Goal: Obtain resource: Download file/media

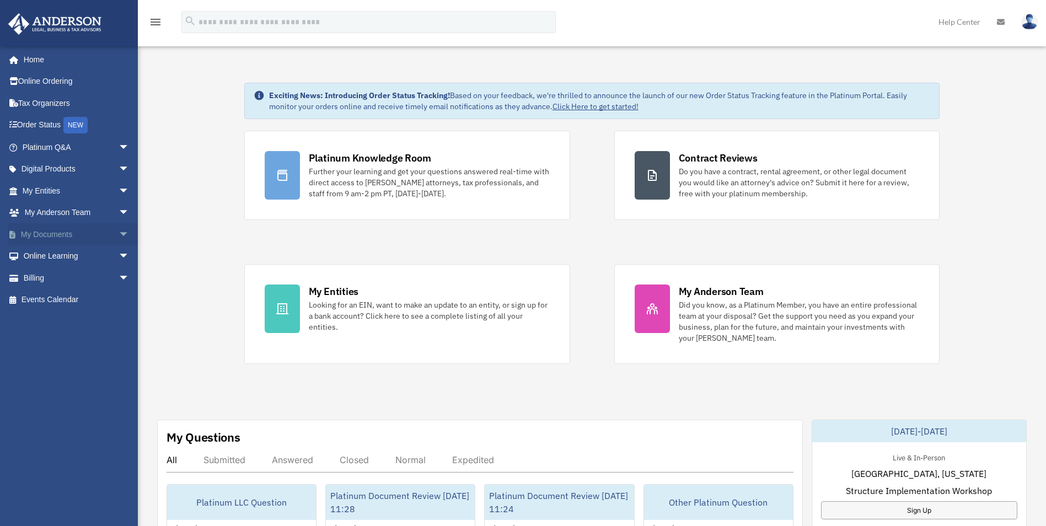
click at [57, 234] on link "My Documents arrow_drop_down" at bounding box center [77, 234] width 138 height 22
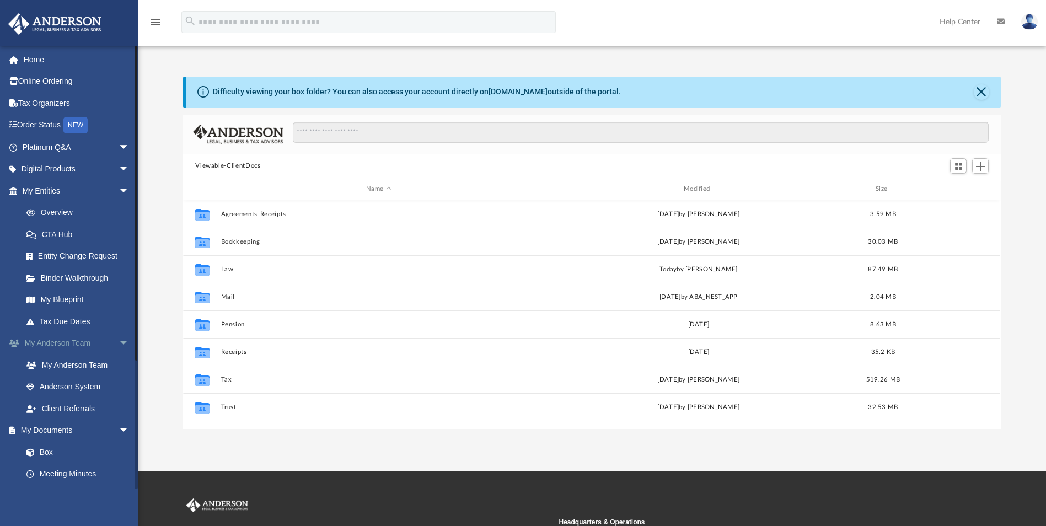
scroll to position [243, 810]
click at [43, 454] on link "Box" at bounding box center [80, 452] width 131 height 22
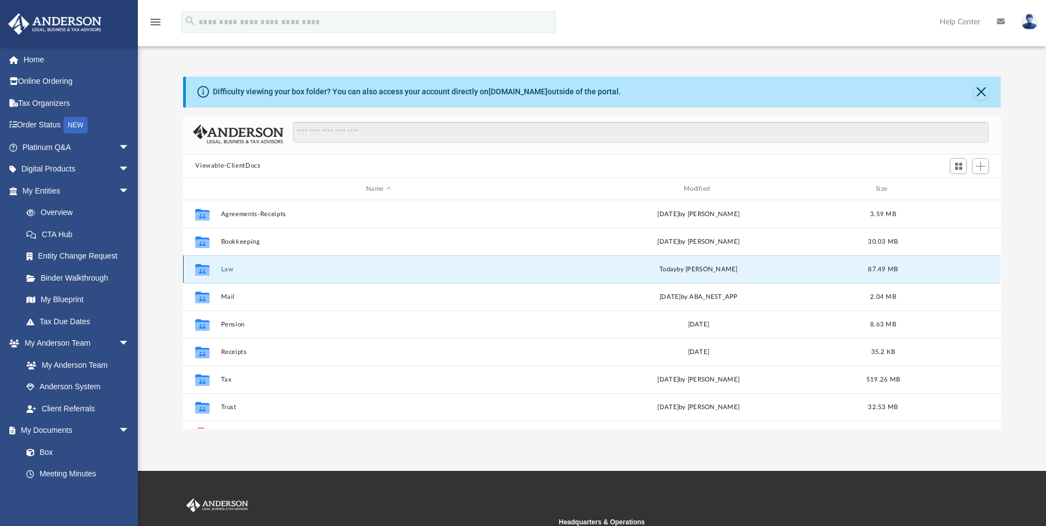
click at [228, 269] on button "Law" at bounding box center [378, 269] width 315 height 7
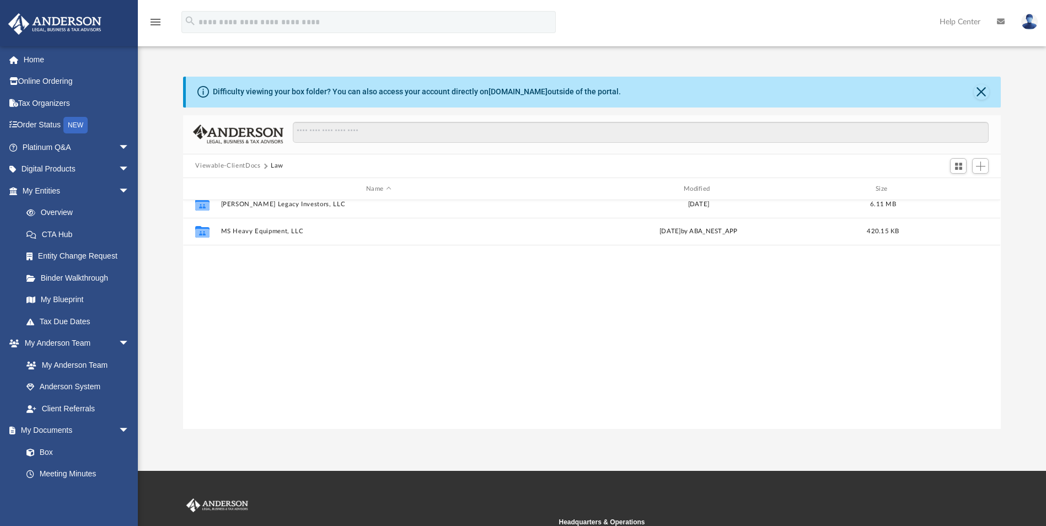
scroll to position [0, 0]
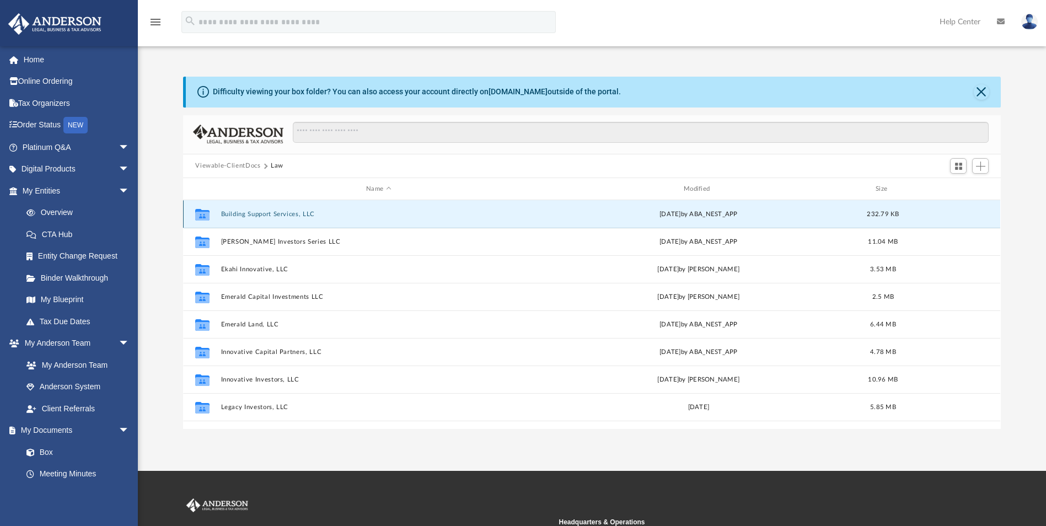
click at [251, 217] on button "Building Support Services, LLC" at bounding box center [378, 214] width 315 height 7
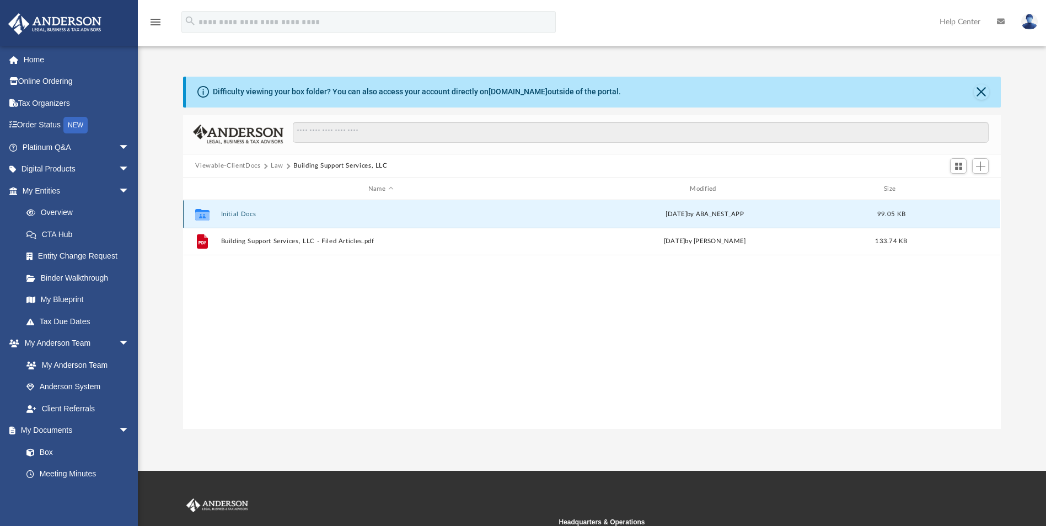
click at [229, 213] on button "Initial Docs" at bounding box center [380, 214] width 319 height 7
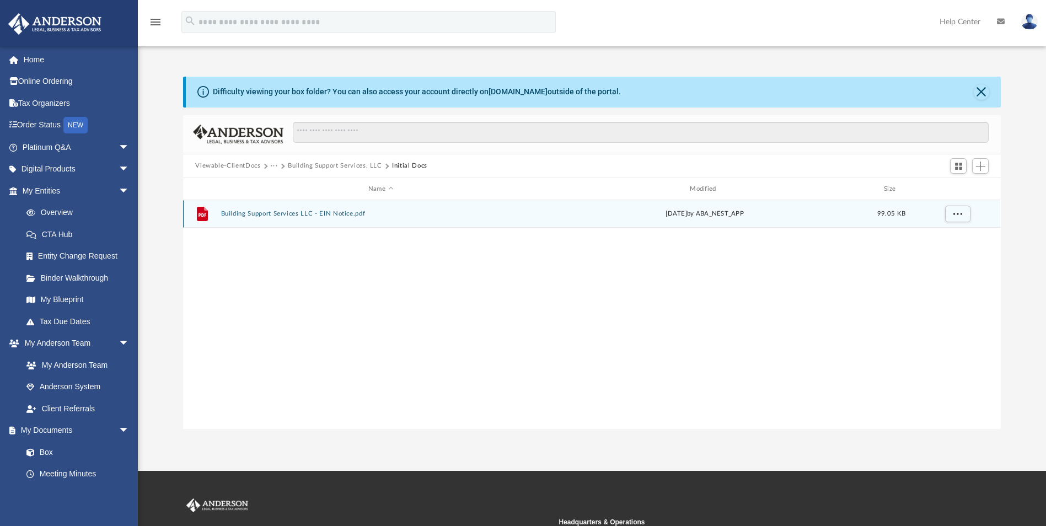
click at [236, 216] on button "Building Support Services LLC - EIN Notice.pdf" at bounding box center [380, 214] width 319 height 7
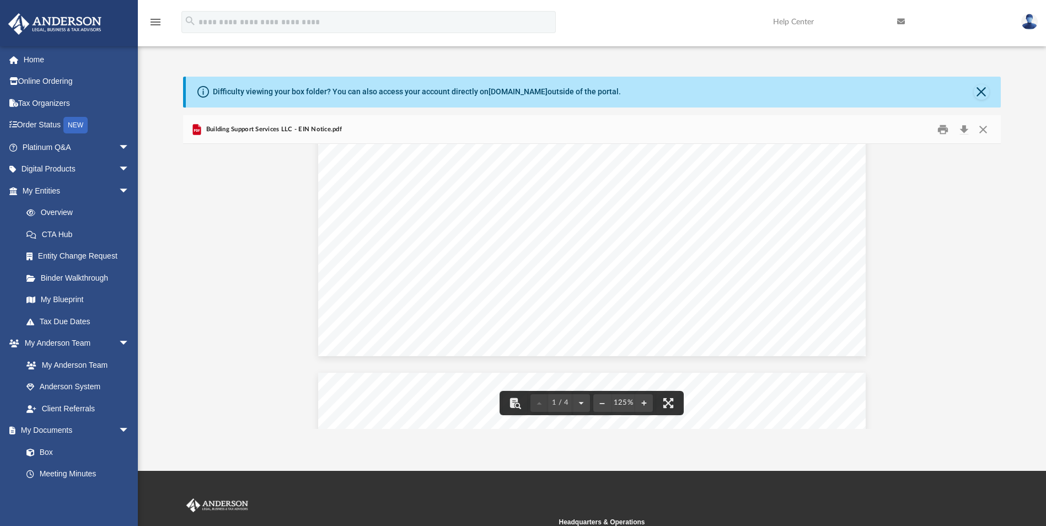
scroll to position [350, 0]
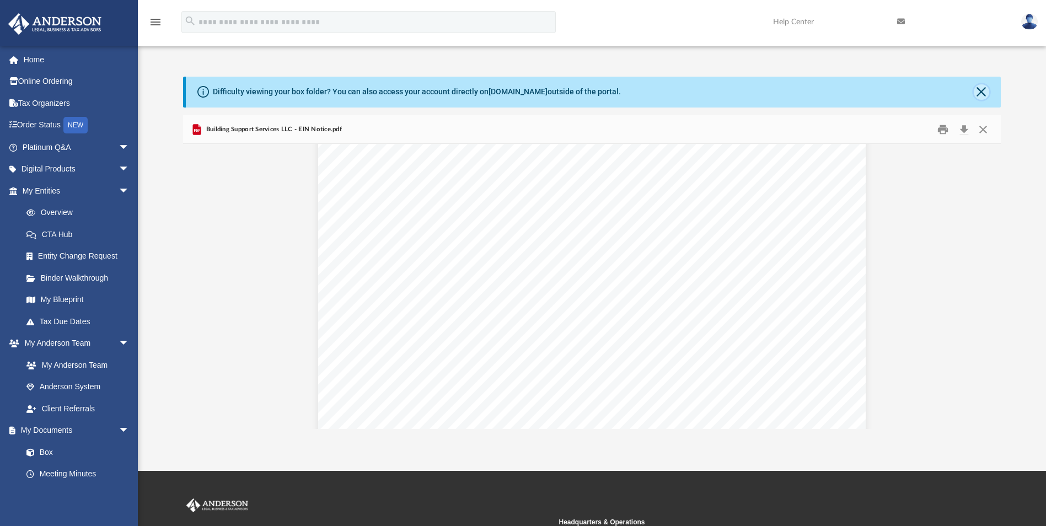
click at [983, 88] on button "Close" at bounding box center [981, 91] width 15 height 15
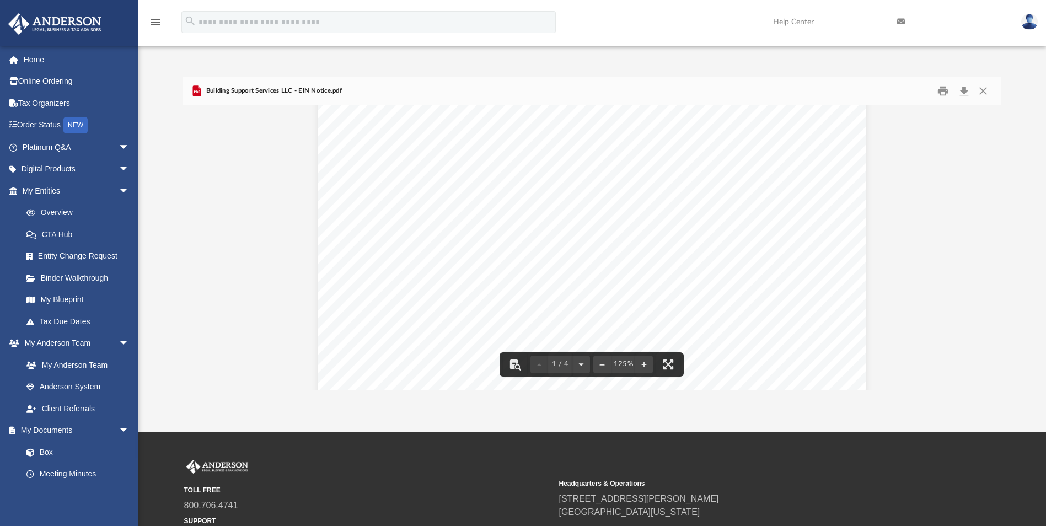
scroll to position [0, 0]
click at [986, 92] on button "Close" at bounding box center [983, 90] width 20 height 17
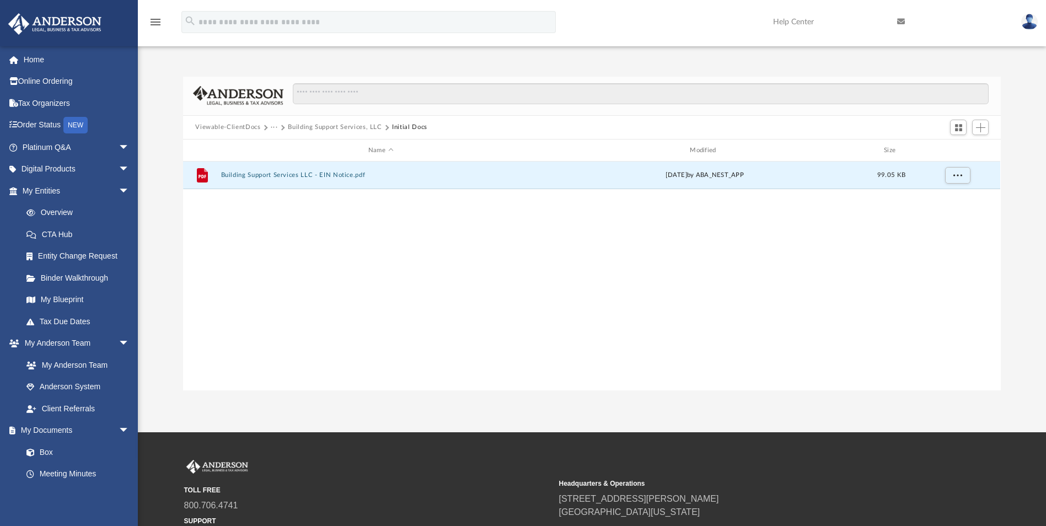
click at [274, 128] on button "···" at bounding box center [274, 127] width 7 height 10
click at [287, 148] on li "Law" at bounding box center [283, 147] width 13 height 12
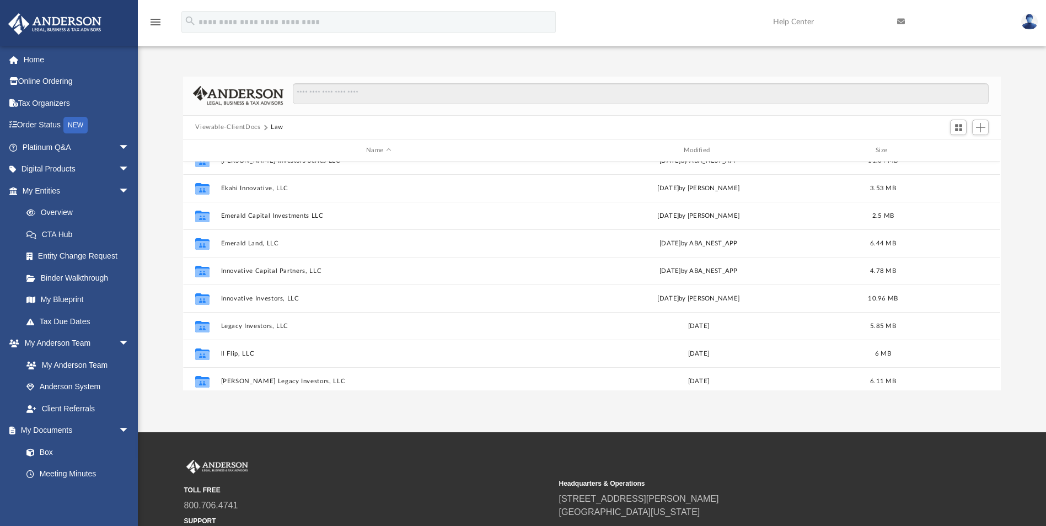
scroll to position [276, 0]
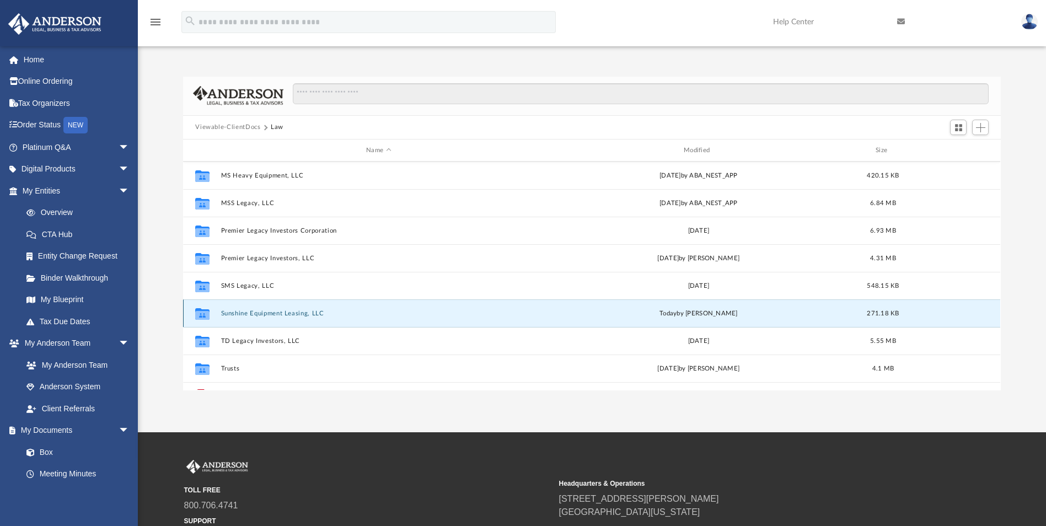
click at [255, 313] on button "Sunshine Equipment Leasing, LLC" at bounding box center [378, 313] width 315 height 7
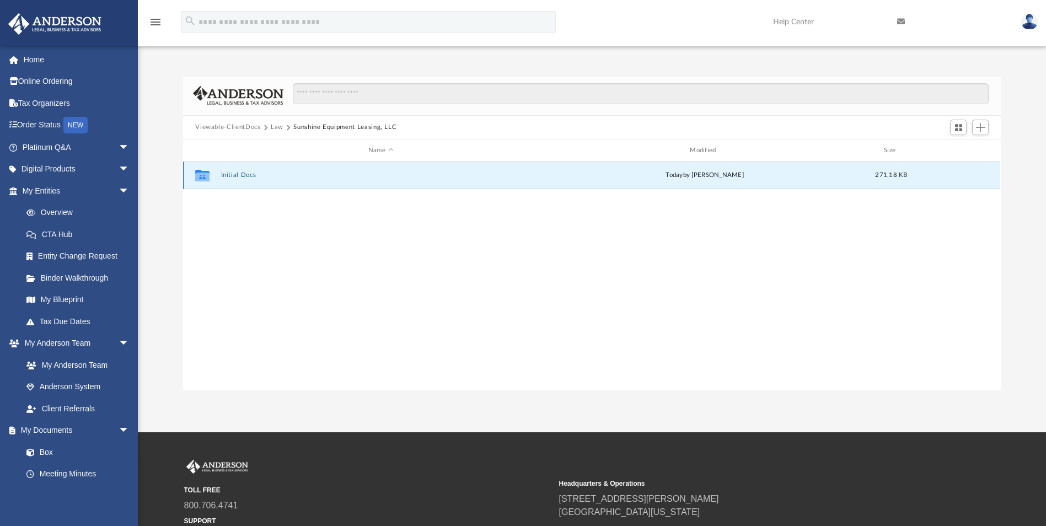
click at [234, 176] on button "Initial Docs" at bounding box center [380, 175] width 319 height 7
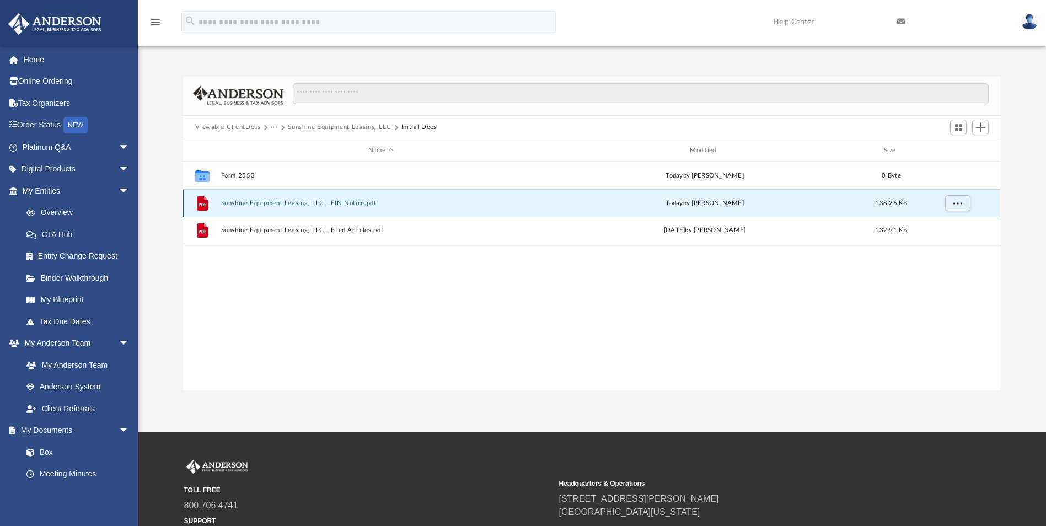
click at [264, 200] on button "Sunshine Equipment Leasing, LLC - EIN Notice.pdf" at bounding box center [380, 203] width 319 height 7
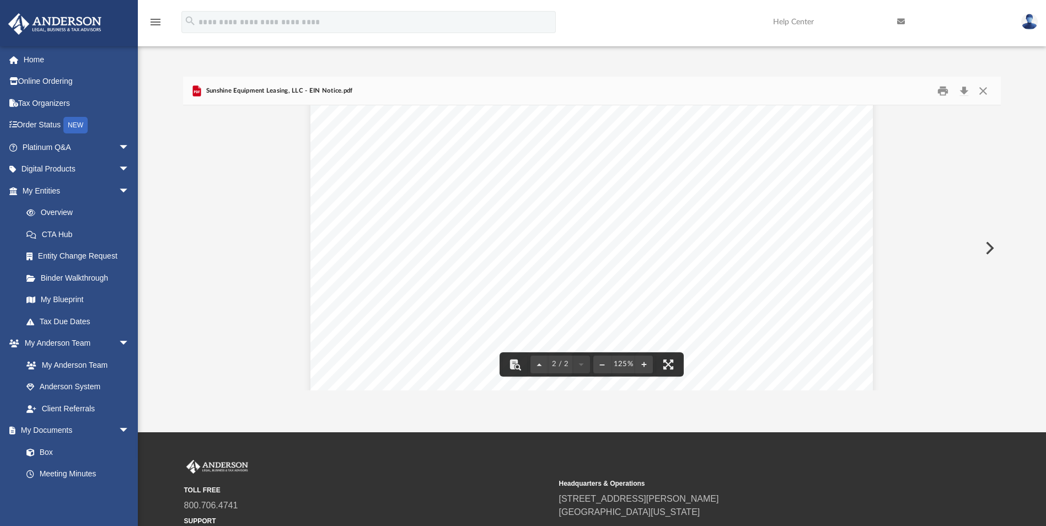
scroll to position [873, 0]
click at [941, 90] on button "Print" at bounding box center [943, 90] width 22 height 17
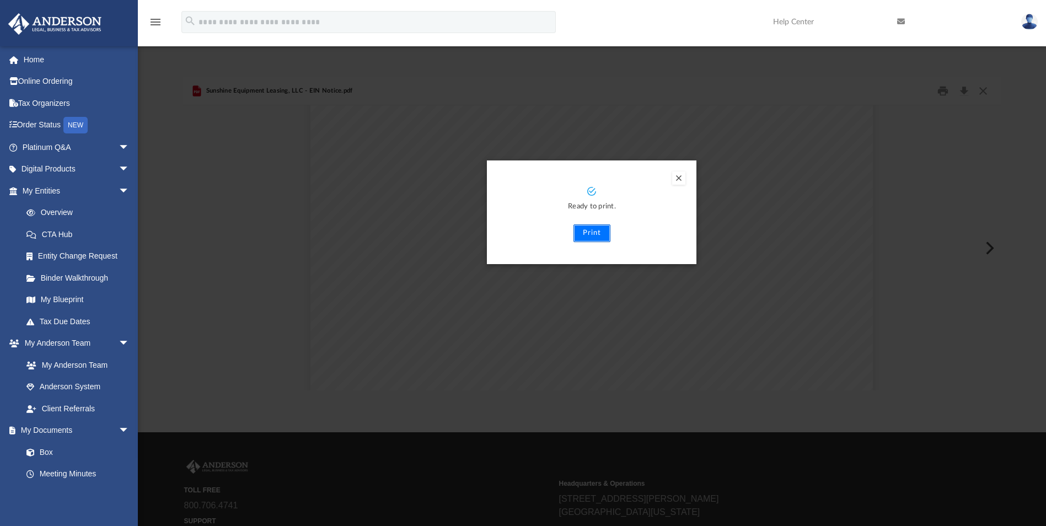
click at [587, 228] on button "Print" at bounding box center [592, 233] width 37 height 18
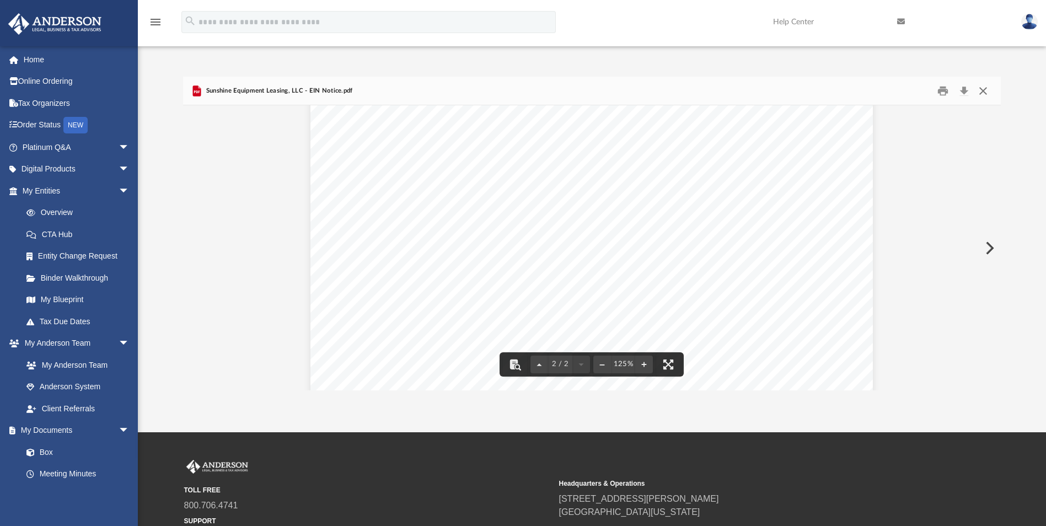
click at [980, 93] on button "Close" at bounding box center [983, 90] width 20 height 17
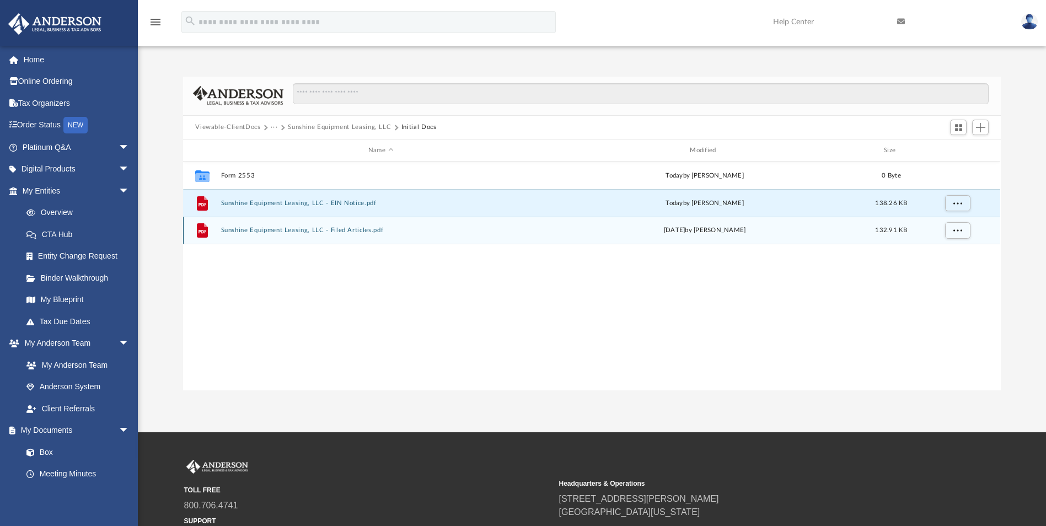
click at [280, 228] on button "Sunshine Equipment Leasing, LLC - Filed Articles.pdf" at bounding box center [380, 230] width 319 height 7
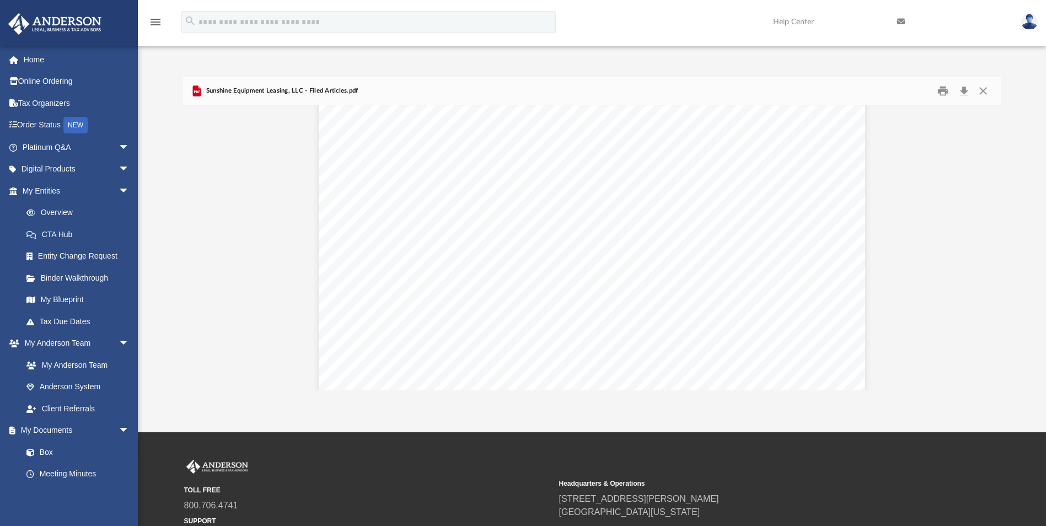
scroll to position [1995, 0]
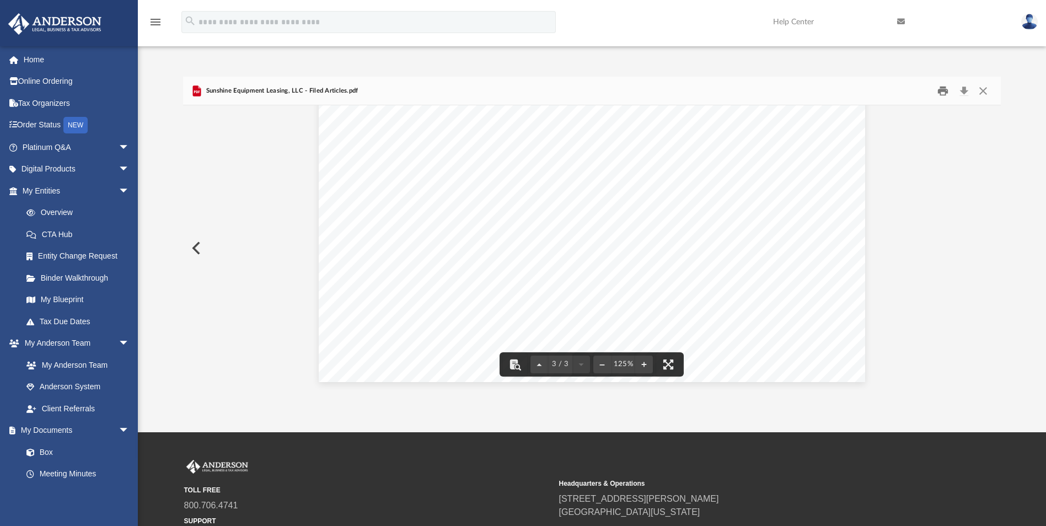
click at [941, 89] on button "Print" at bounding box center [943, 90] width 22 height 17
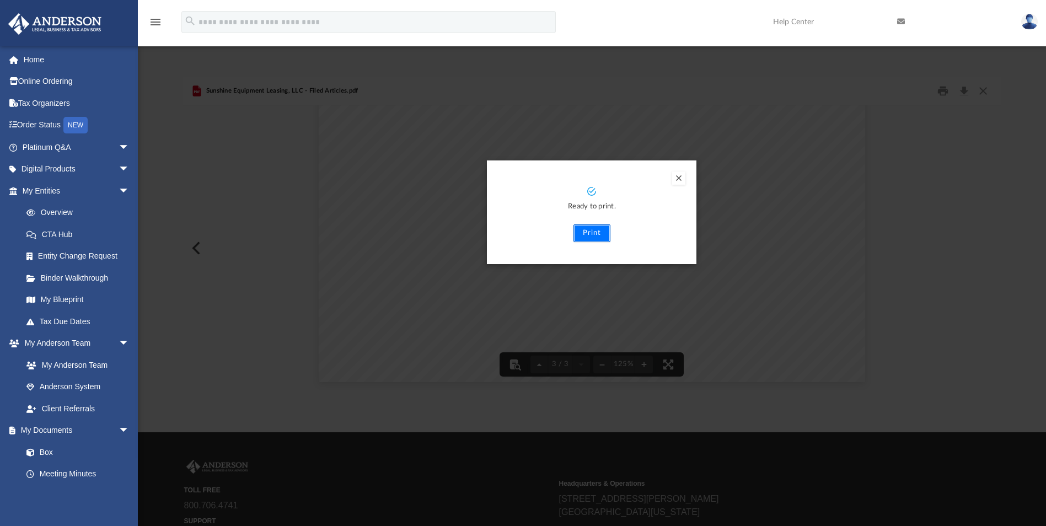
click at [590, 233] on button "Print" at bounding box center [592, 233] width 37 height 18
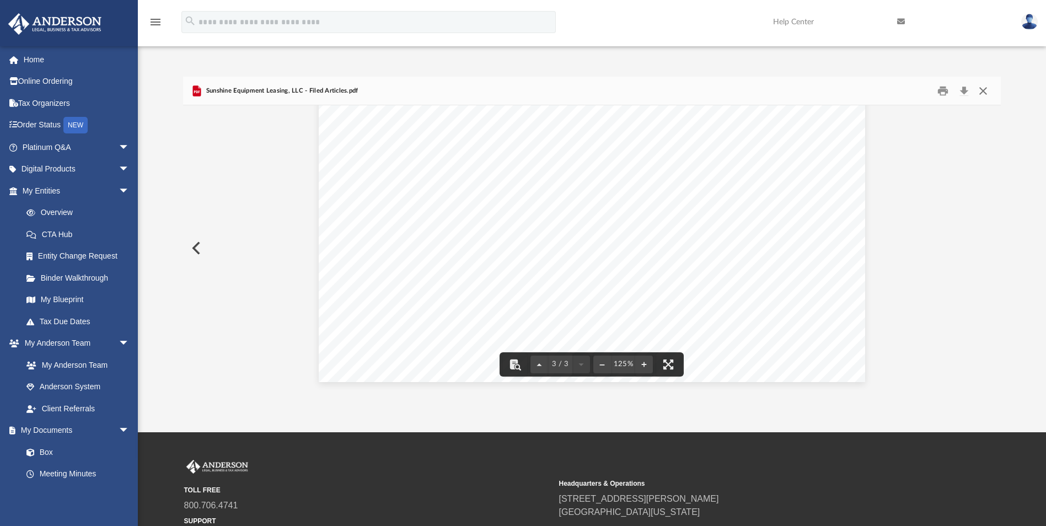
click at [985, 90] on button "Close" at bounding box center [983, 90] width 20 height 17
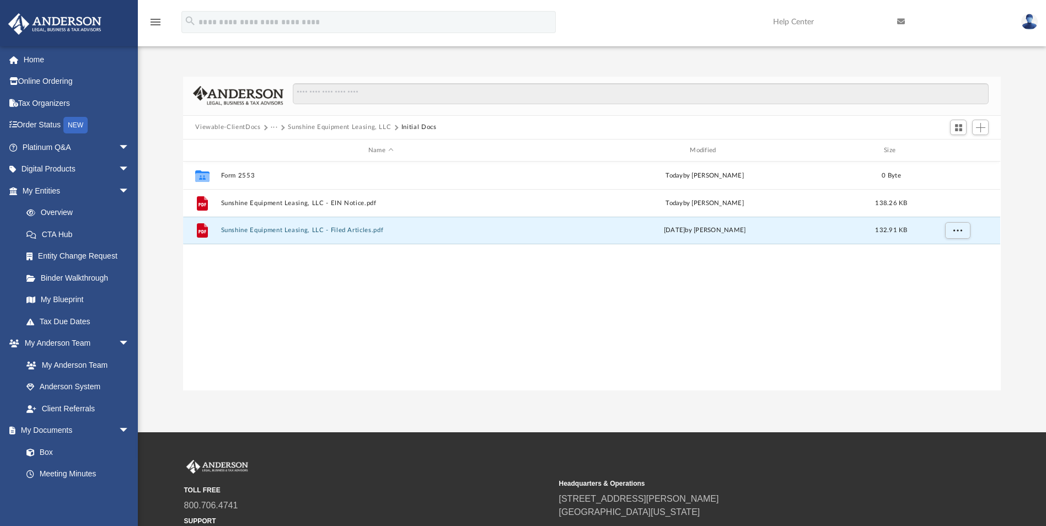
click at [272, 128] on button "···" at bounding box center [274, 127] width 7 height 10
click at [280, 146] on li "Law" at bounding box center [283, 147] width 13 height 12
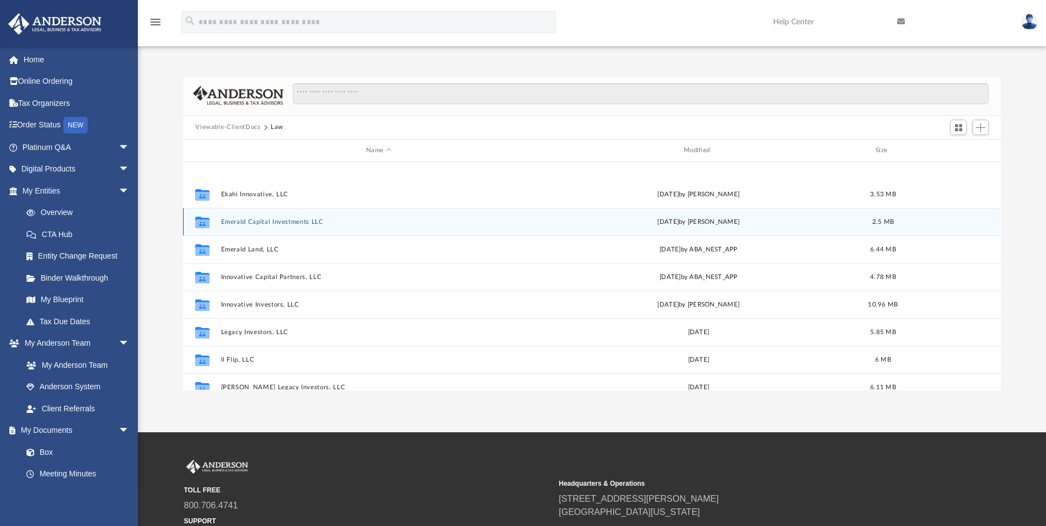
scroll to position [110, 0]
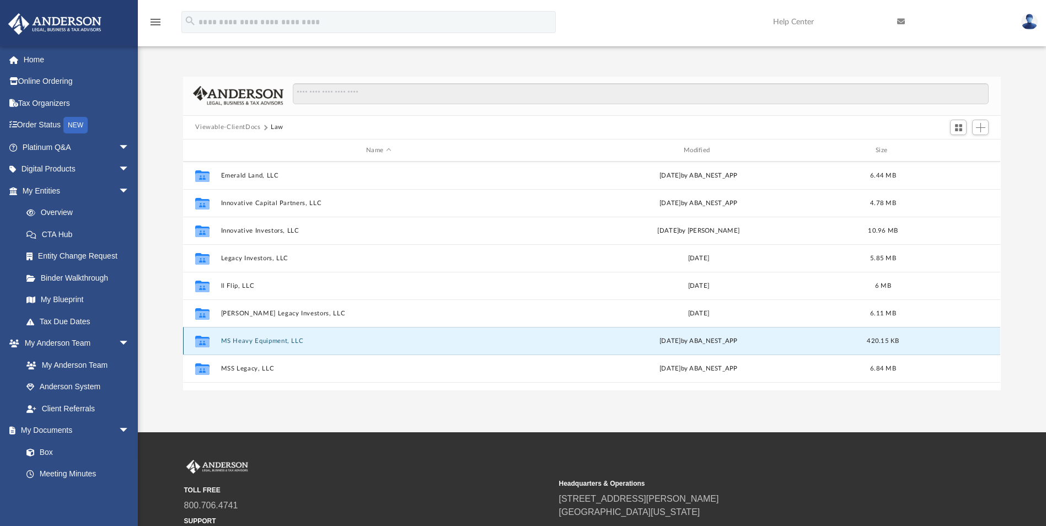
click at [261, 340] on button "MS Heavy Equipment, LLC" at bounding box center [378, 341] width 315 height 7
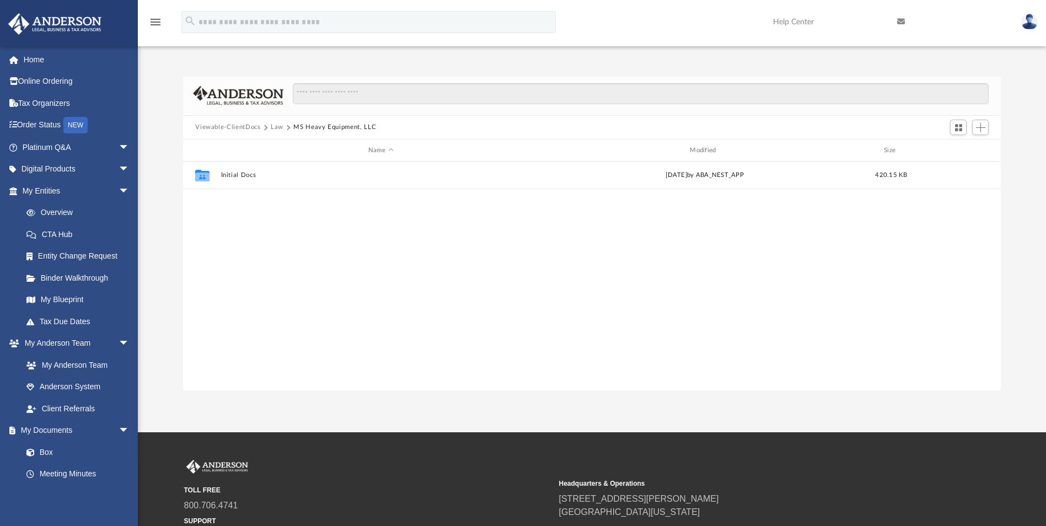
scroll to position [0, 0]
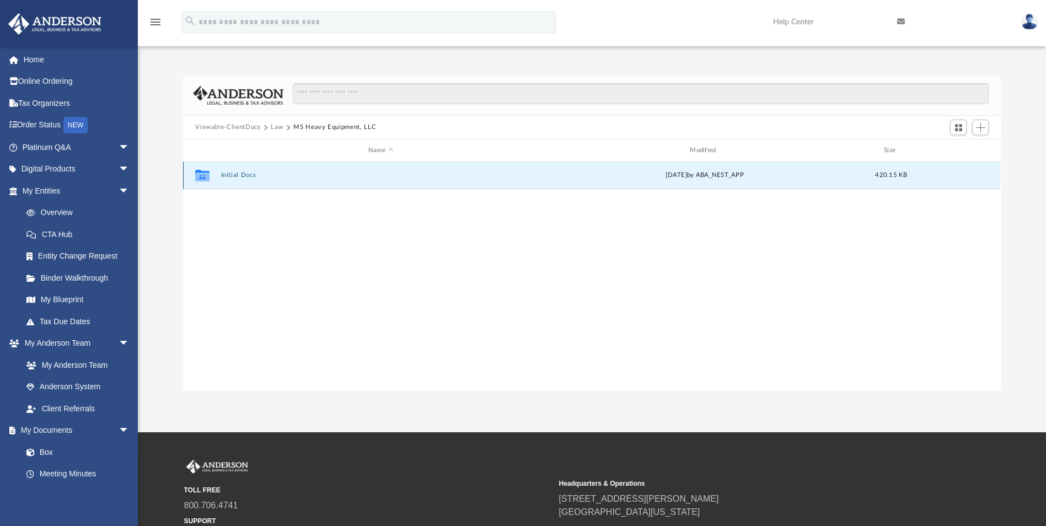
click at [231, 173] on button "Initial Docs" at bounding box center [380, 175] width 319 height 7
click at [243, 176] on button "MS Heavy Equipment, LLC - Filed Articles.pdf" at bounding box center [380, 175] width 319 height 7
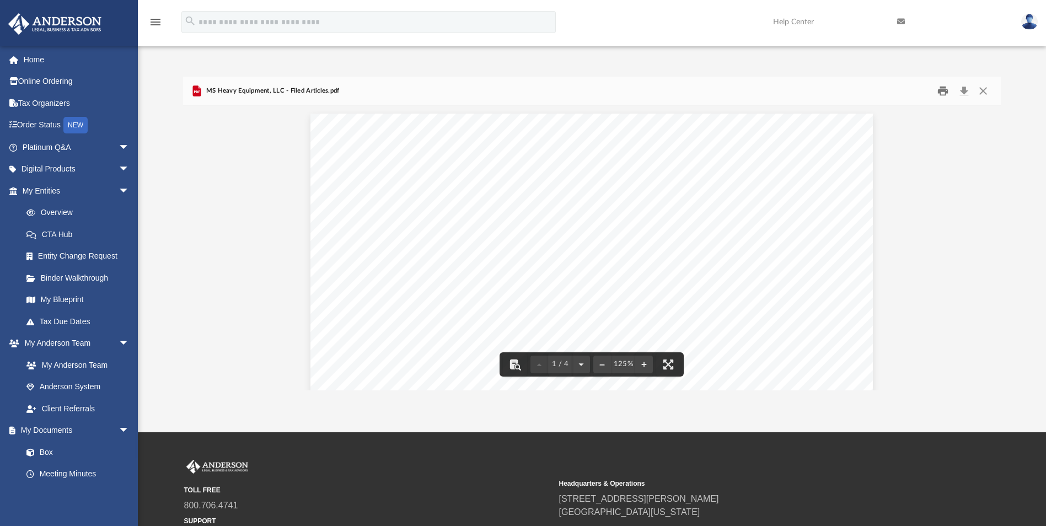
click at [945, 96] on button "Print" at bounding box center [943, 90] width 22 height 17
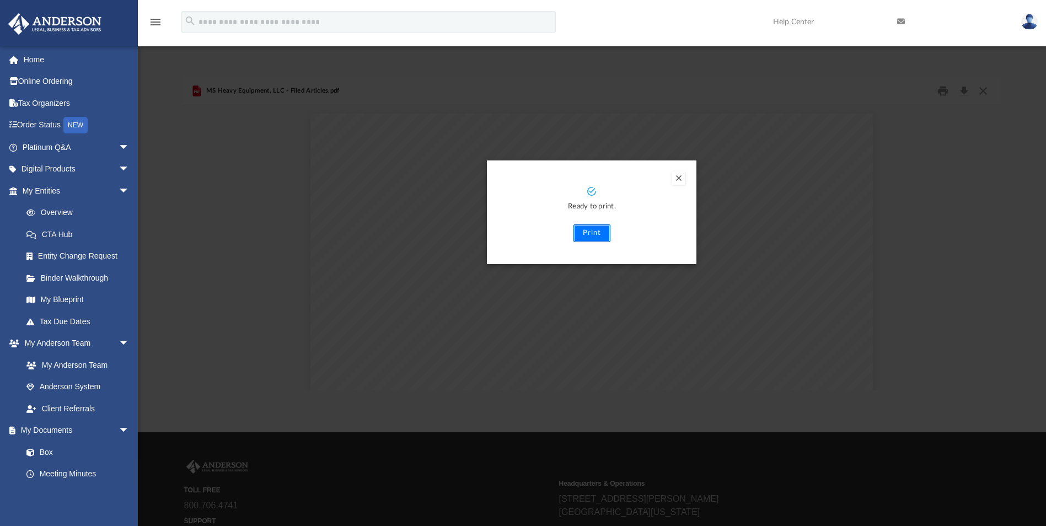
click at [590, 235] on button "Print" at bounding box center [592, 233] width 37 height 18
